Goal: Information Seeking & Learning: Learn about a topic

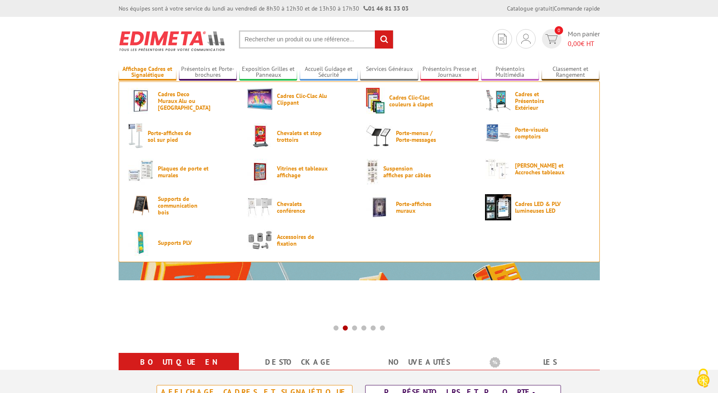
click at [152, 75] on link "Affichage Cadres et Signalétique" at bounding box center [148, 72] width 58 height 14
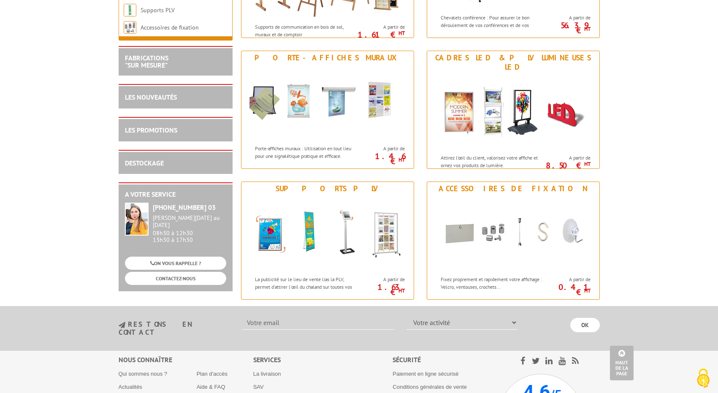
scroll to position [1005, 0]
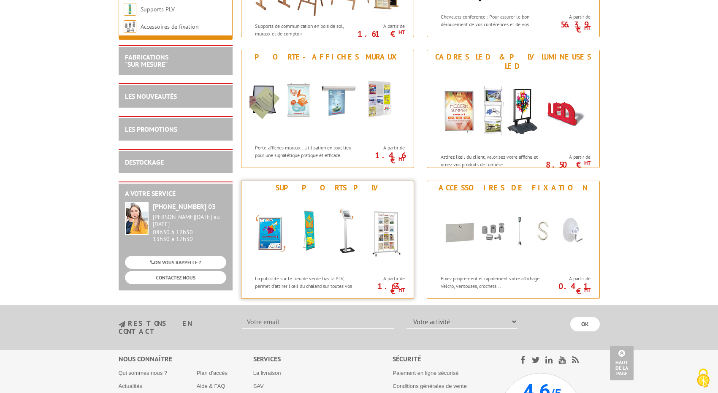
click at [380, 196] on img at bounding box center [328, 233] width 156 height 76
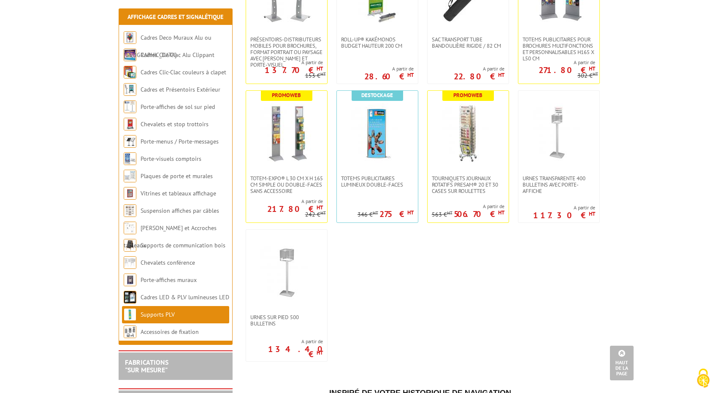
scroll to position [2165, 0]
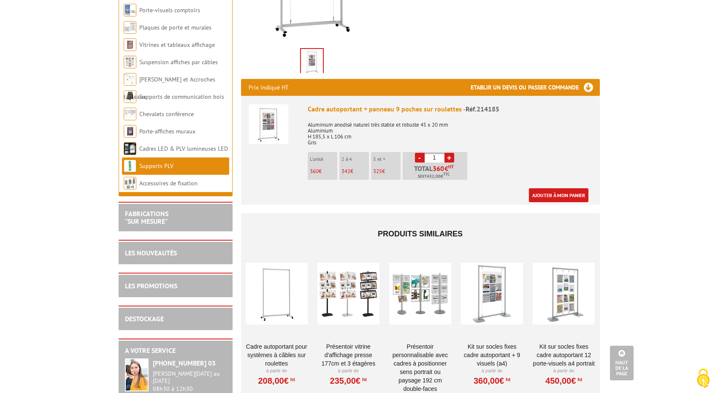
scroll to position [251, 0]
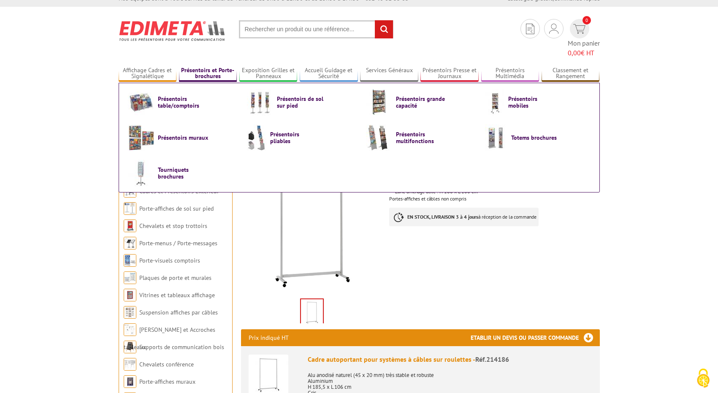
scroll to position [11, 0]
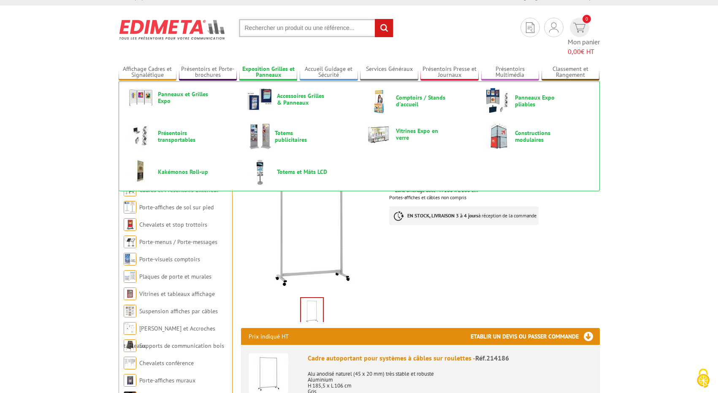
click at [265, 65] on link "Exposition Grilles et Panneaux" at bounding box center [268, 72] width 58 height 14
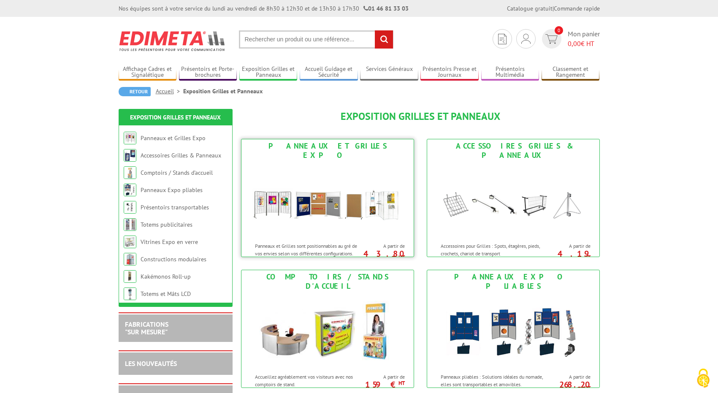
click at [315, 204] on img at bounding box center [328, 200] width 156 height 76
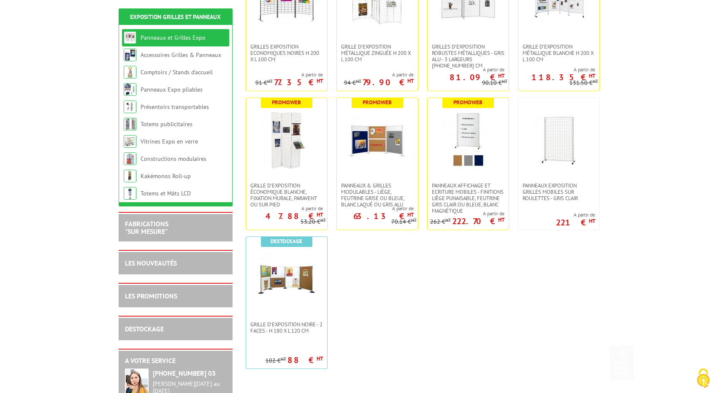
scroll to position [234, 0]
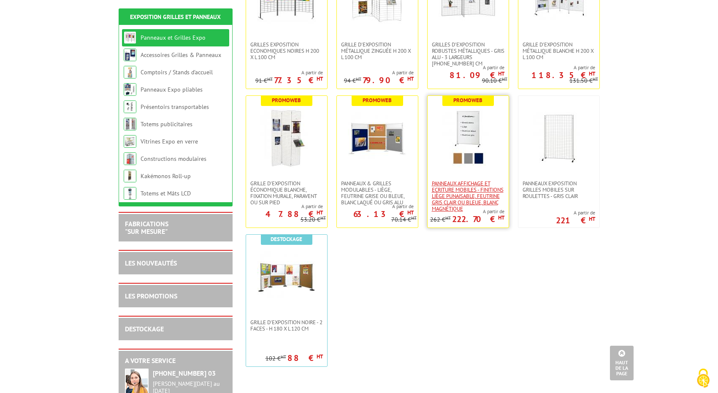
click at [477, 187] on span "Panneaux Affichage et Ecriture Mobiles - finitions liège punaisable, feutrine g…" at bounding box center [468, 196] width 73 height 32
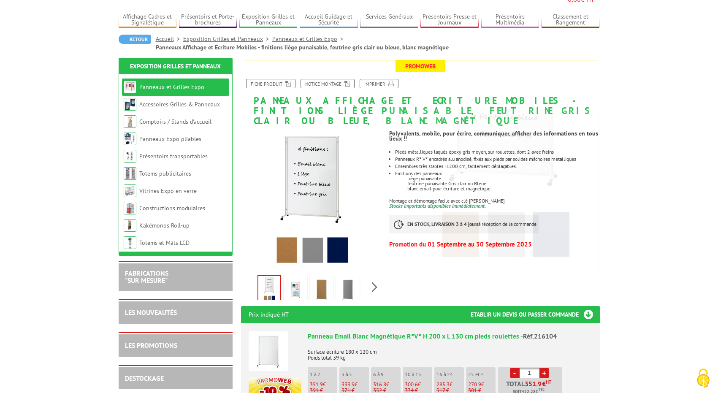
scroll to position [64, 0]
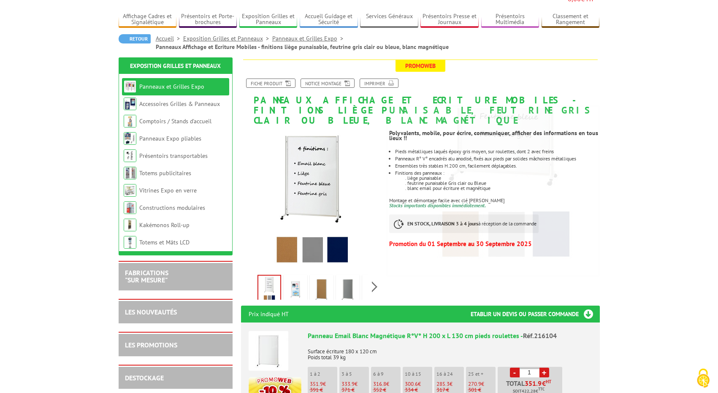
click at [295, 277] on img at bounding box center [295, 290] width 20 height 26
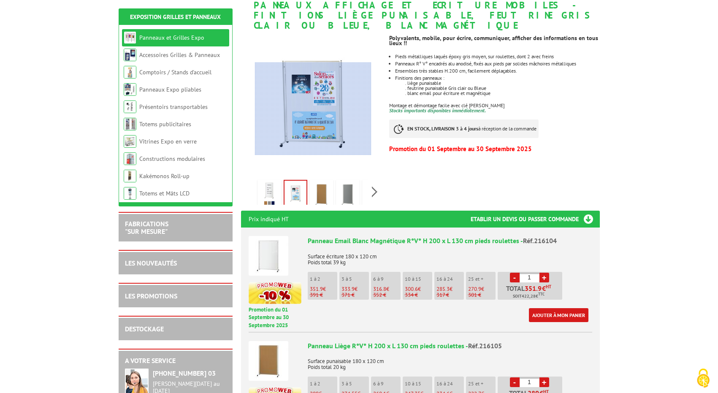
scroll to position [163, 0]
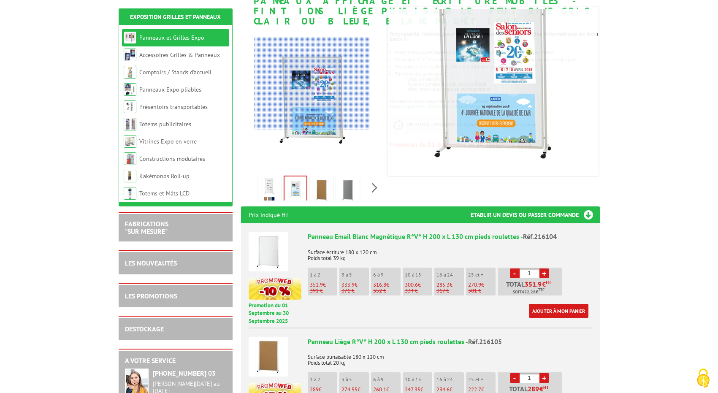
click at [312, 84] on div at bounding box center [312, 84] width 117 height 93
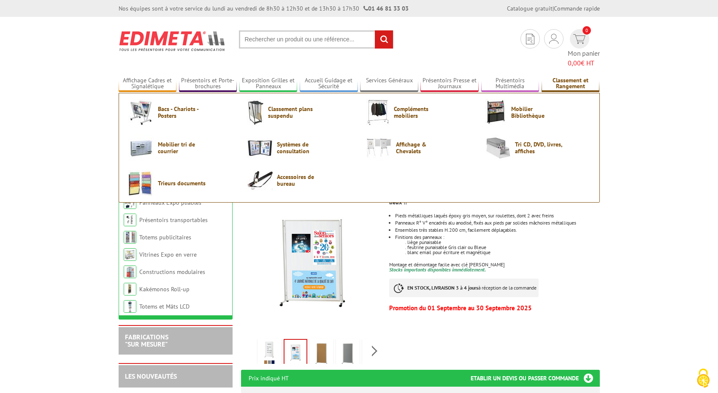
scroll to position [1, 0]
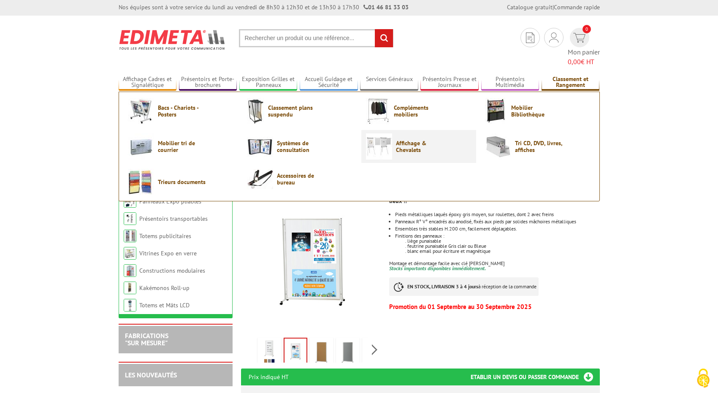
click at [396, 140] on span "Affichage & Chevalets" at bounding box center [421, 147] width 51 height 14
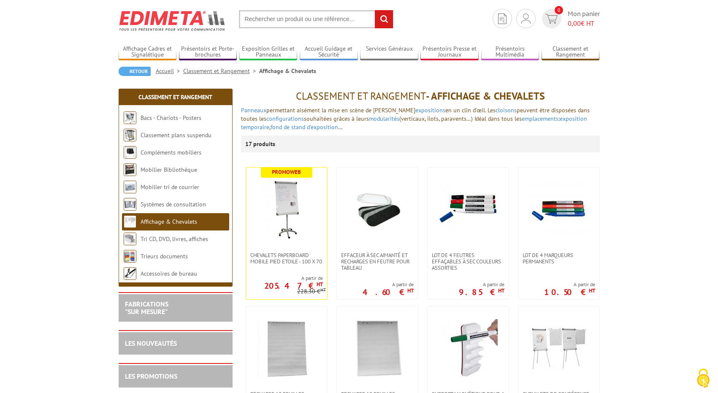
scroll to position [27, 0]
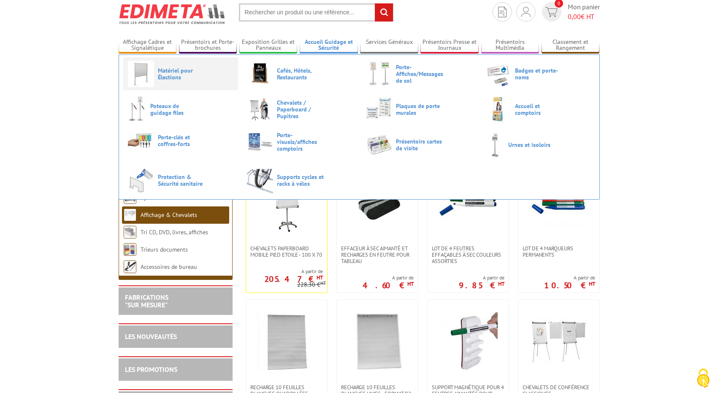
click at [162, 72] on span "Matériel pour Élections" at bounding box center [183, 74] width 51 height 14
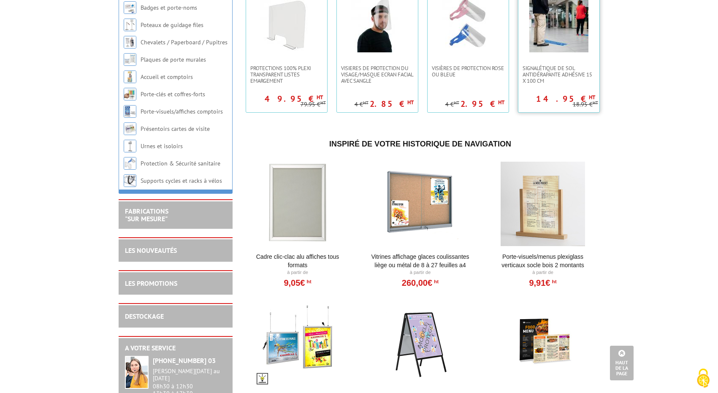
scroll to position [762, 0]
